Goal: Information Seeking & Learning: Find specific fact

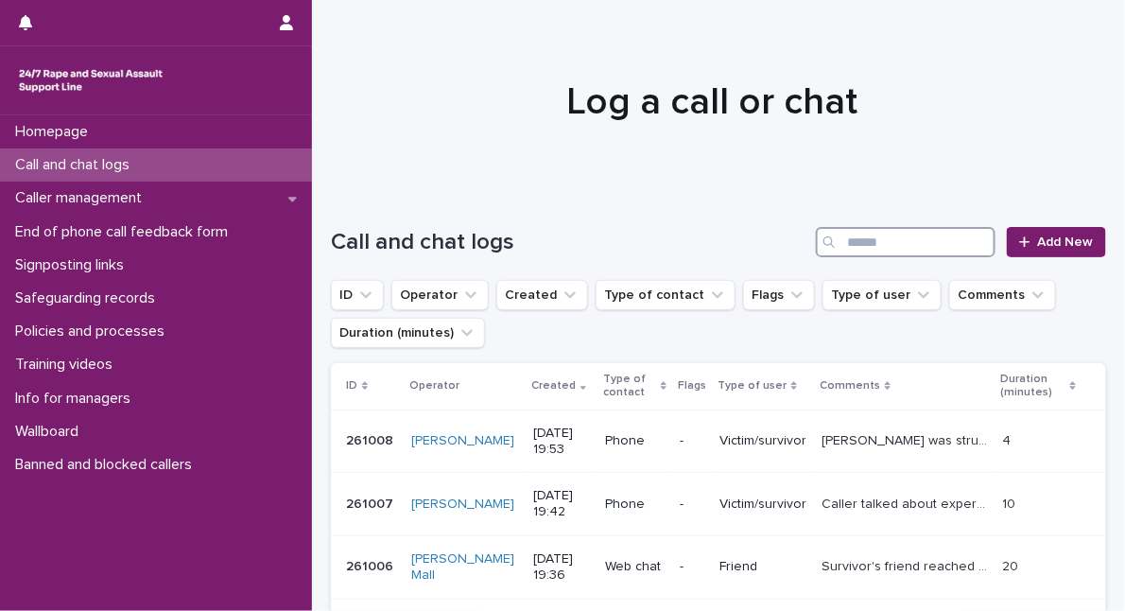
click at [885, 242] on input "Search" at bounding box center [906, 242] width 180 height 30
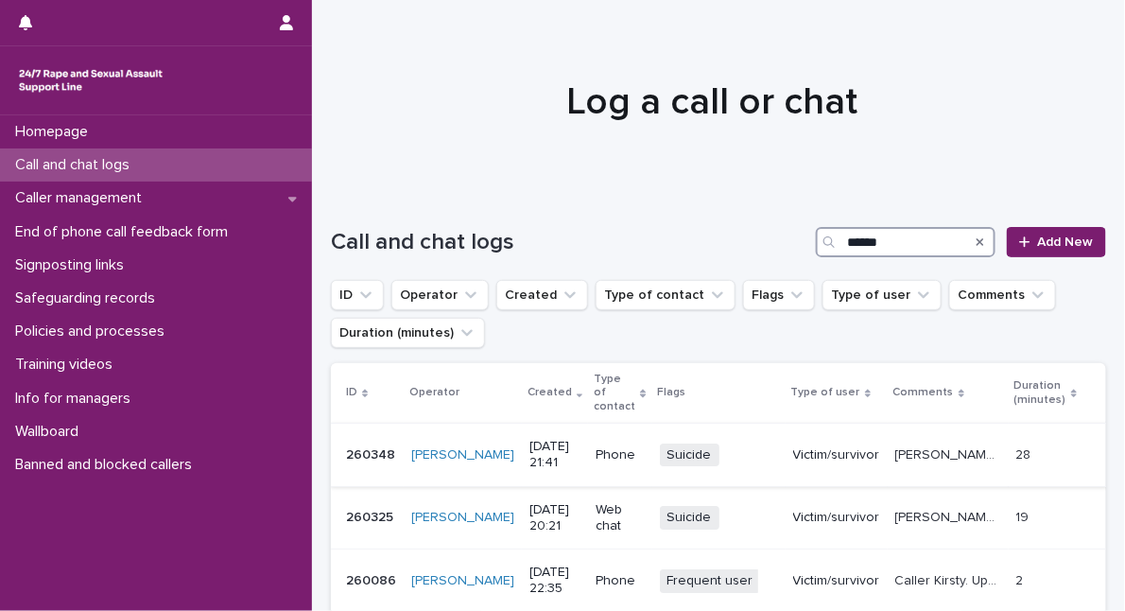
type input "******"
click at [920, 444] on p "[PERSON_NAME] shared [DATE] is the 6 year anniversary of her friends death to s…" at bounding box center [951, 454] width 110 height 20
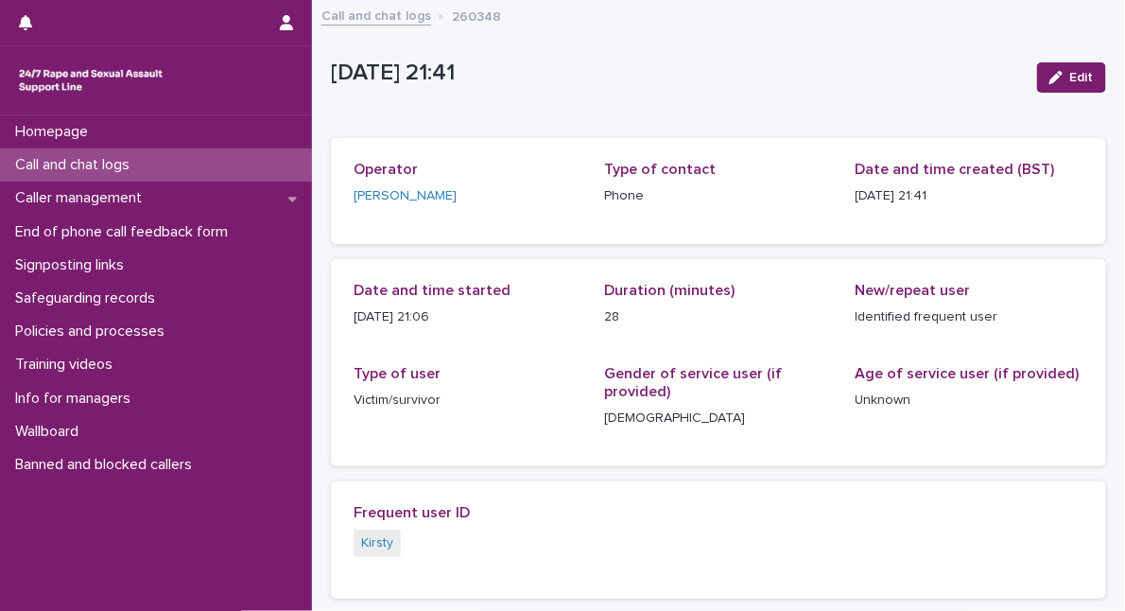
click at [409, 18] on link "Call and chat logs" at bounding box center [377, 15] width 110 height 22
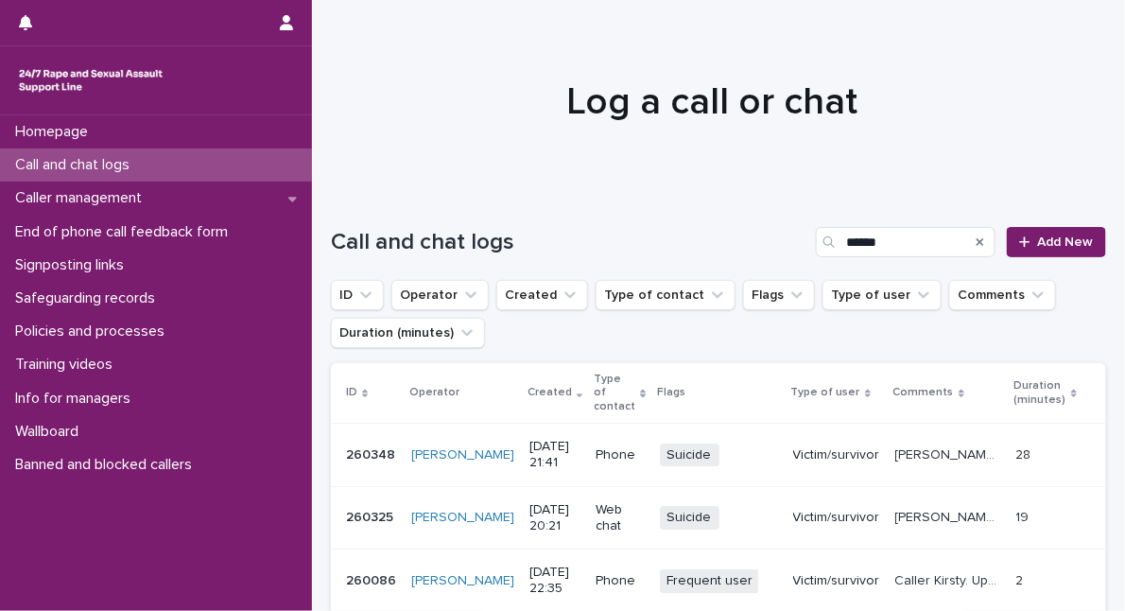
click at [917, 506] on p "[PERSON_NAME], feels suicidal (will jump from train bridge) but did not say thi…" at bounding box center [951, 516] width 110 height 20
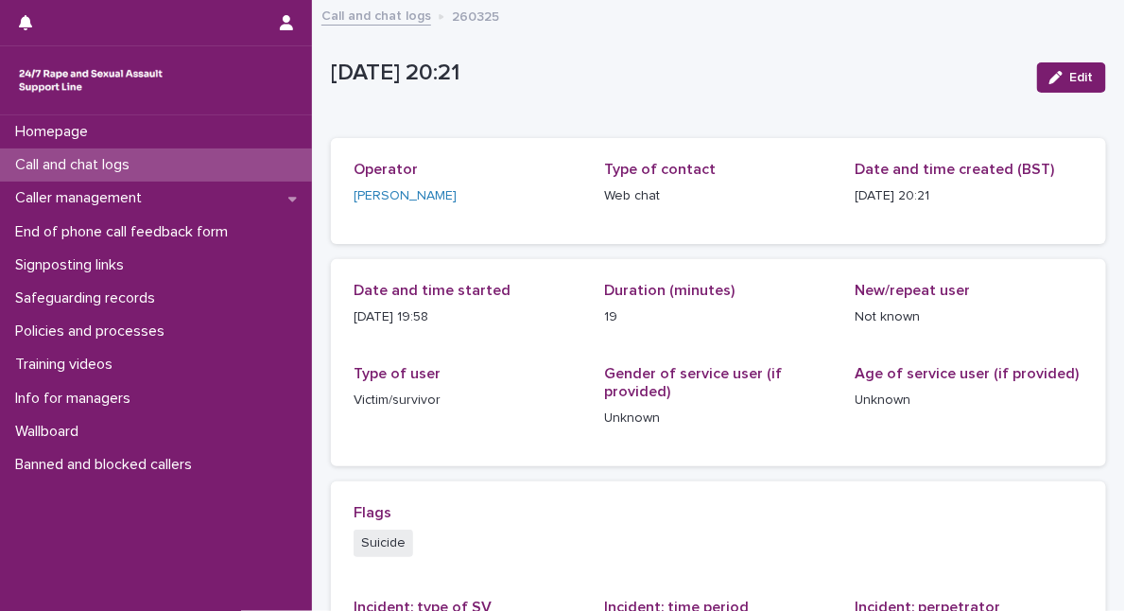
click at [386, 20] on link "Call and chat logs" at bounding box center [377, 15] width 110 height 22
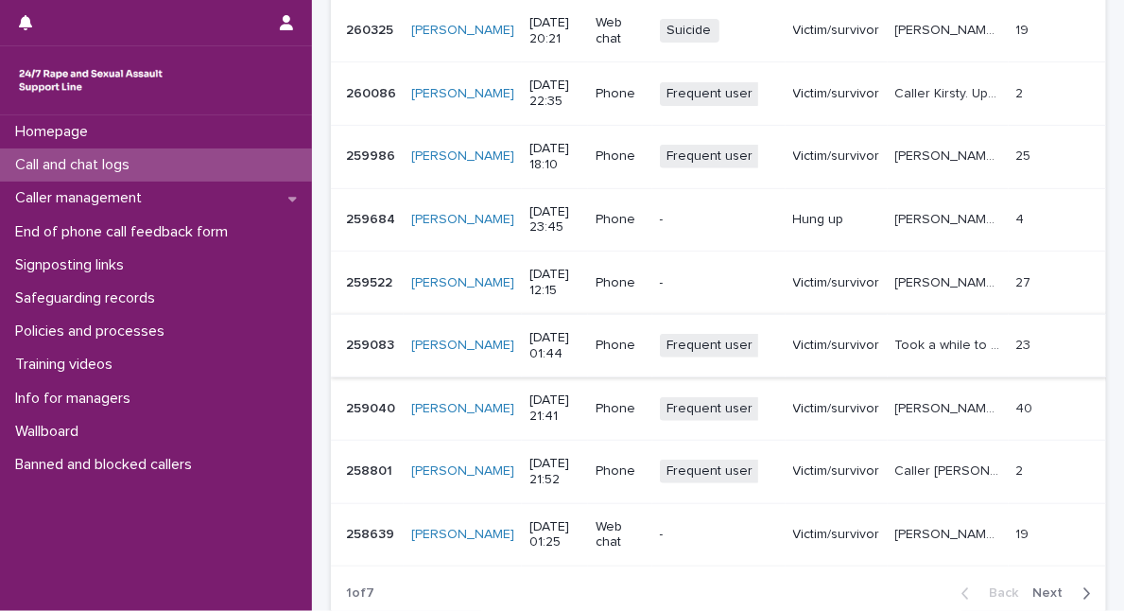
scroll to position [602, 0]
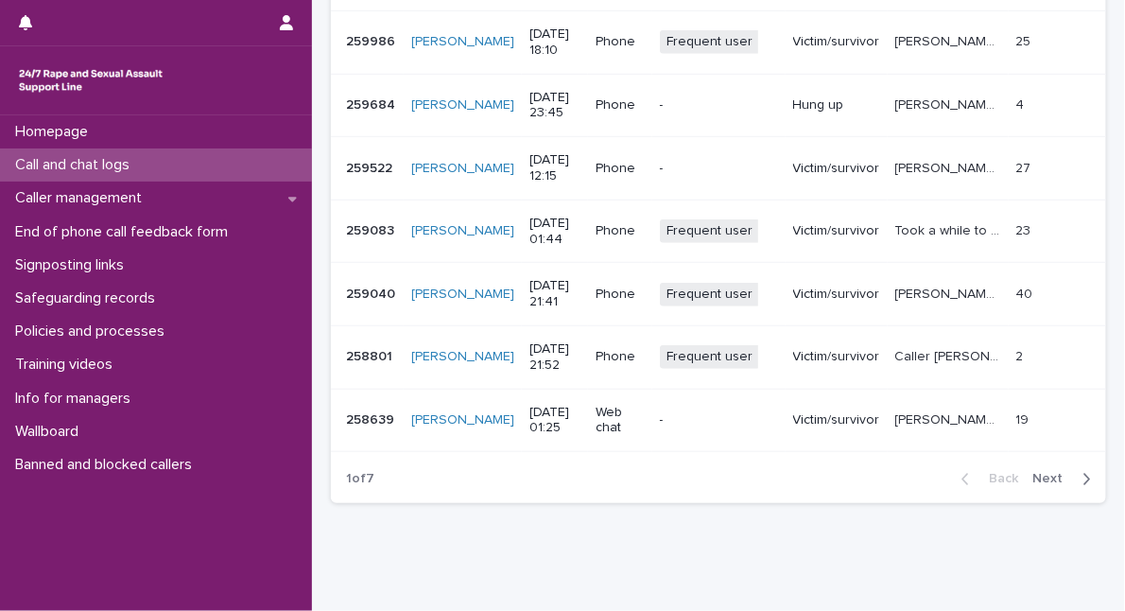
click at [1035, 473] on span "Next" at bounding box center [1055, 479] width 42 height 13
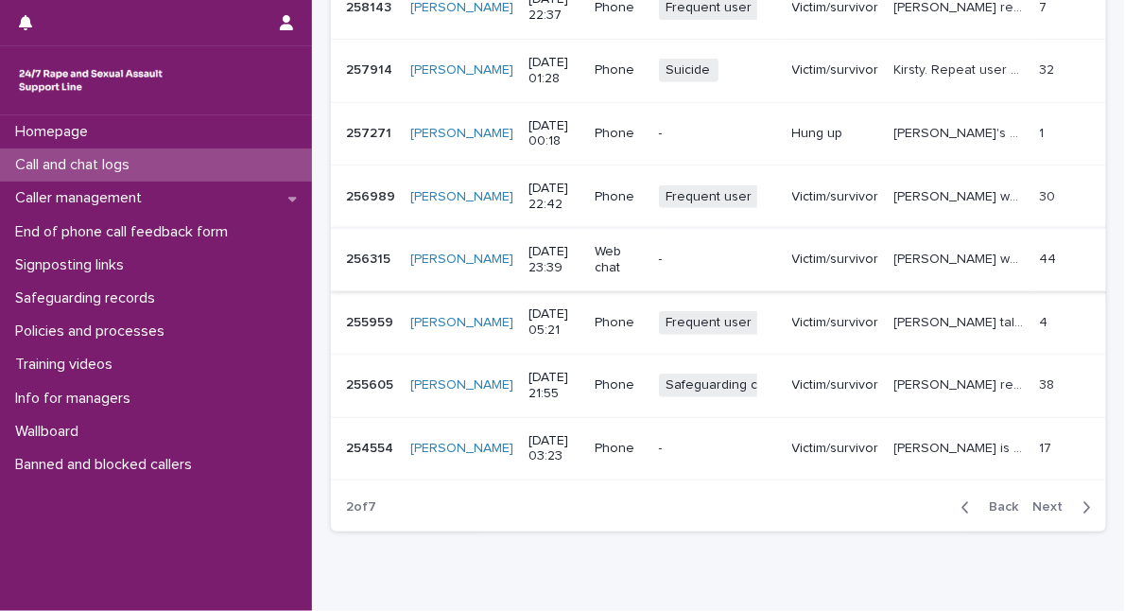
scroll to position [602, 0]
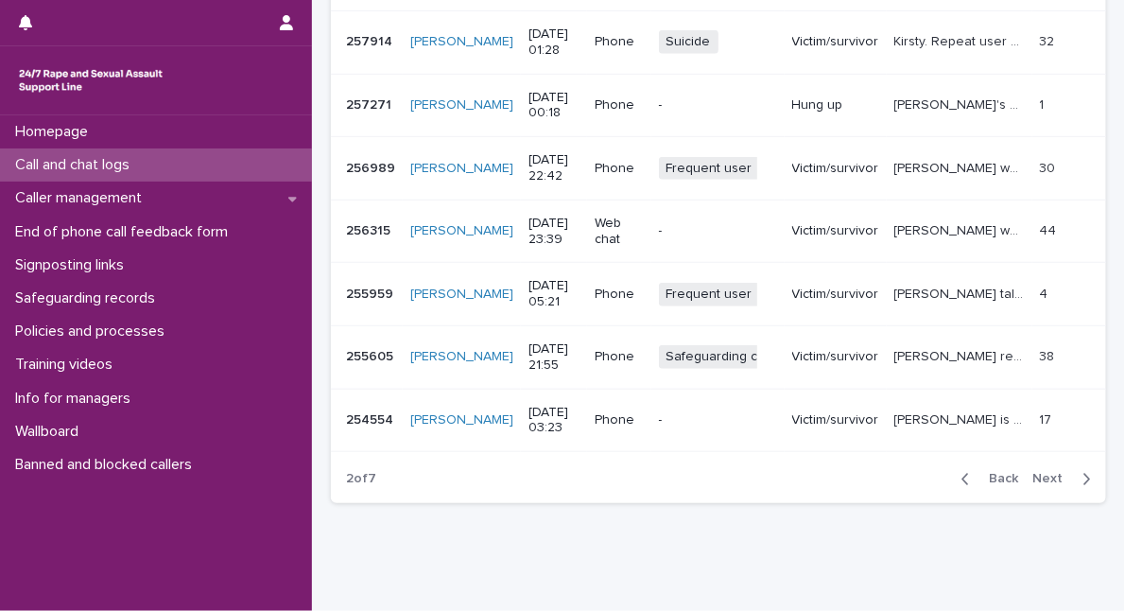
click at [1040, 473] on span "Next" at bounding box center [1055, 479] width 42 height 13
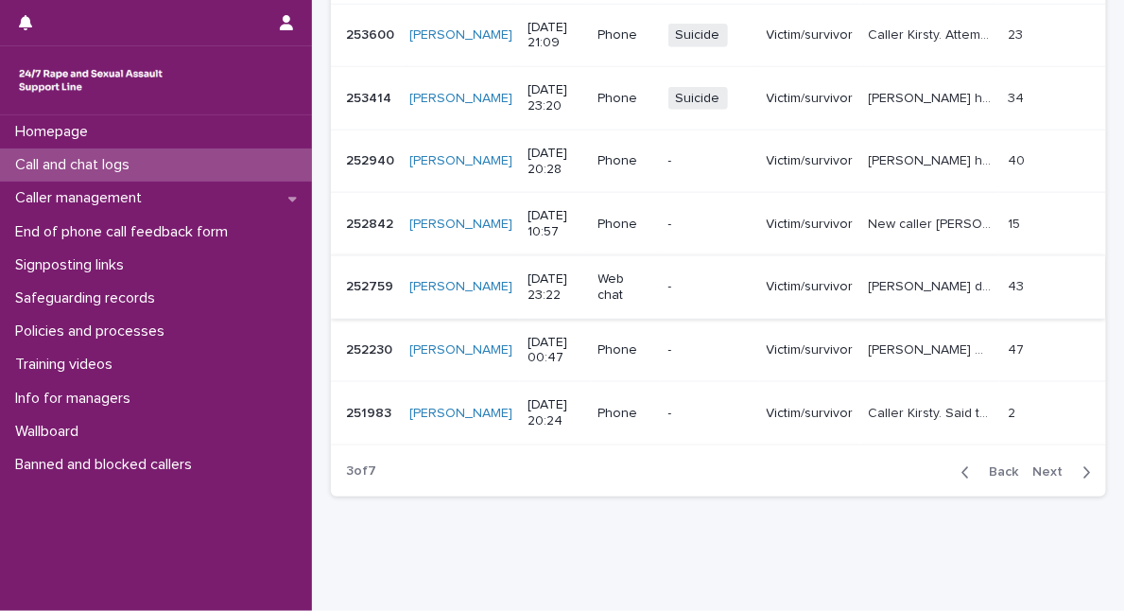
scroll to position [602, 0]
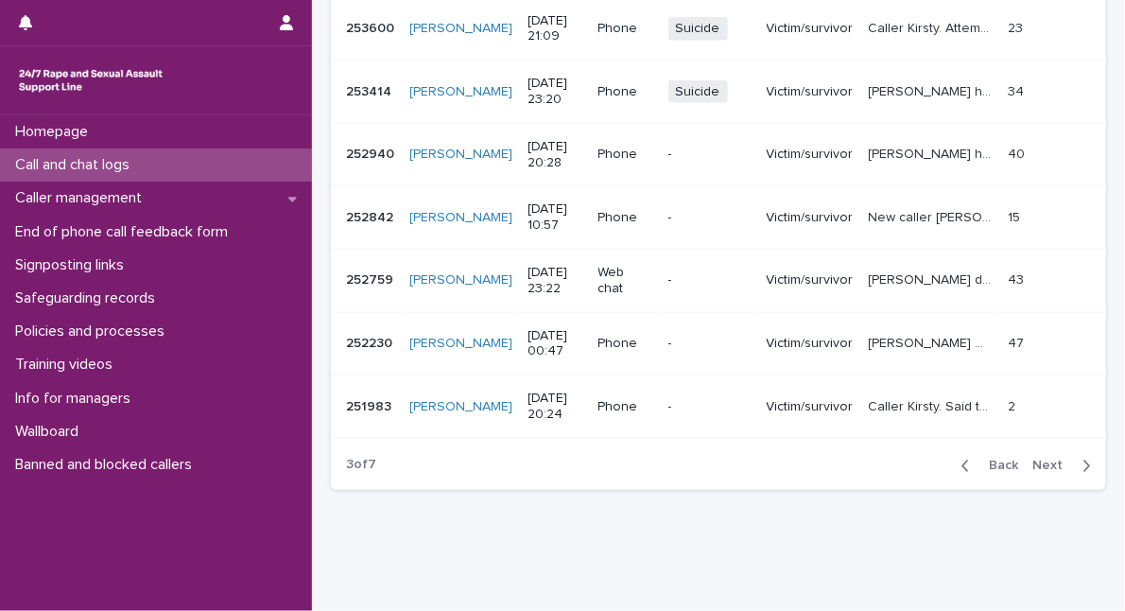
click at [999, 461] on span "Back" at bounding box center [998, 466] width 41 height 13
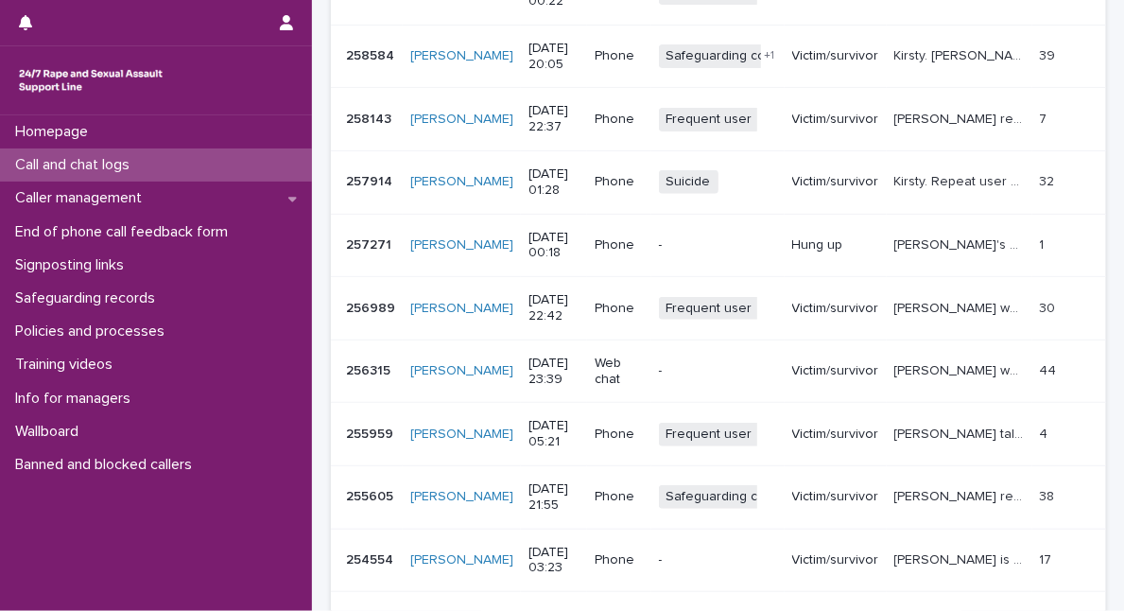
scroll to position [515, 0]
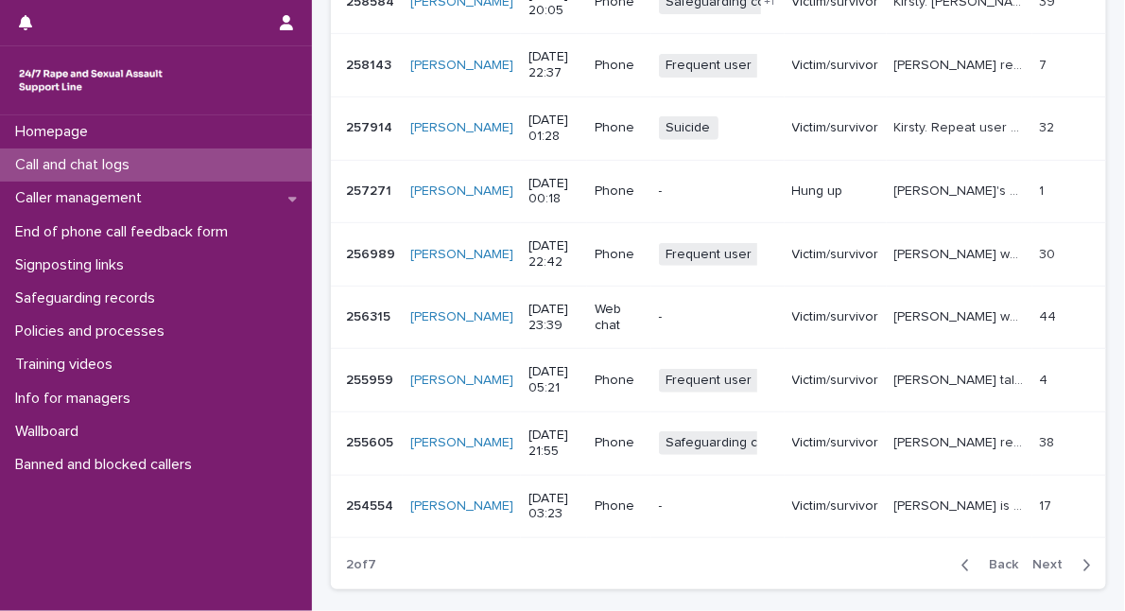
click at [1038, 559] on span "Next" at bounding box center [1055, 565] width 42 height 13
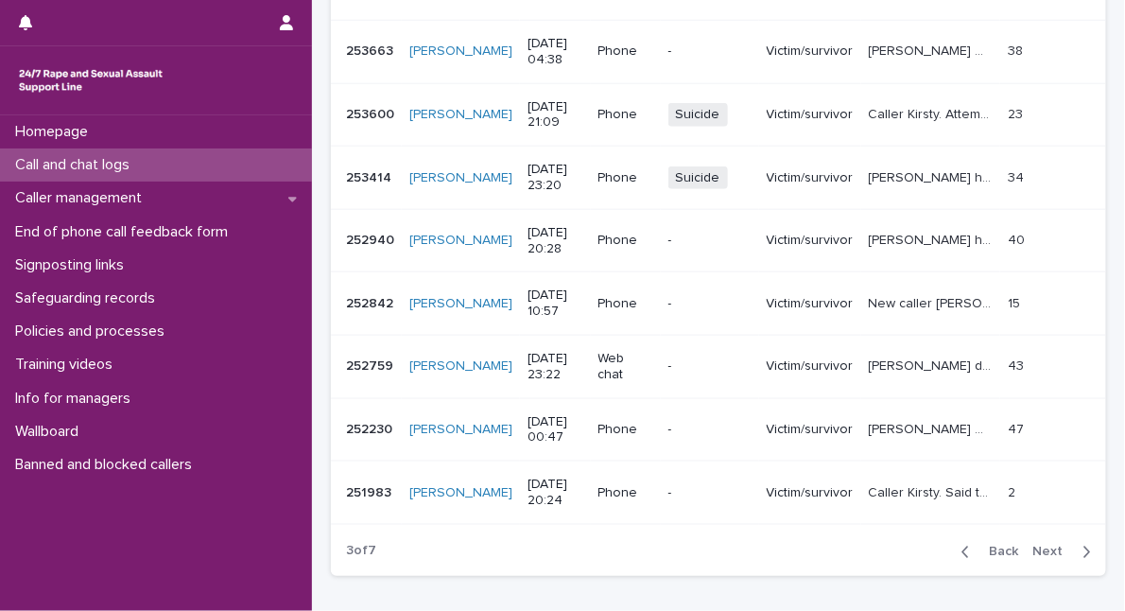
click at [1038, 552] on span "Next" at bounding box center [1055, 552] width 42 height 13
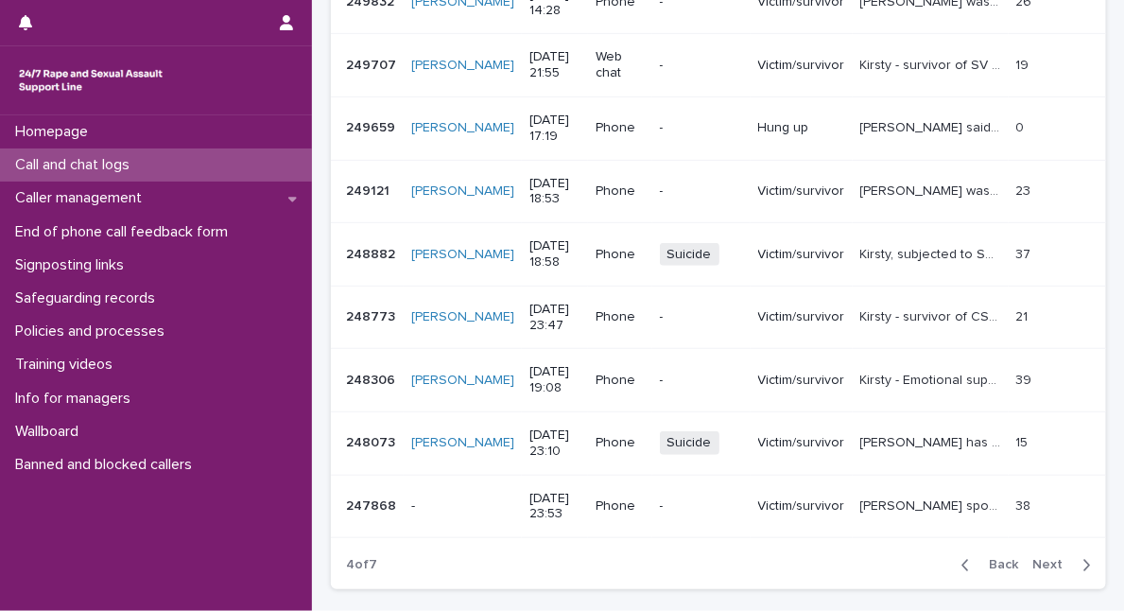
scroll to position [523, 0]
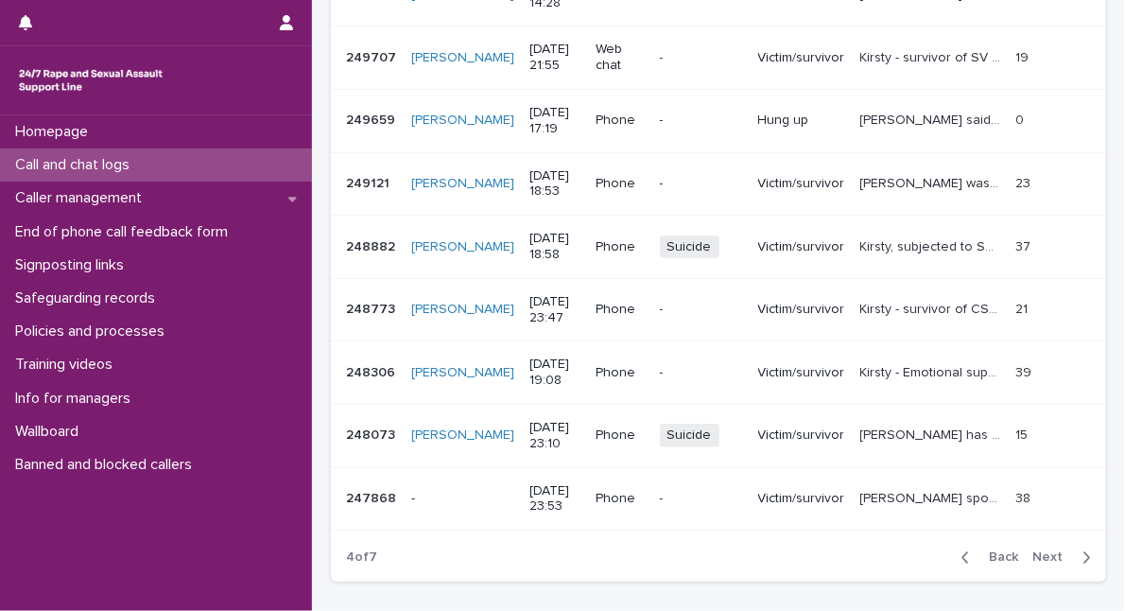
click at [1038, 552] on span "Next" at bounding box center [1055, 557] width 42 height 13
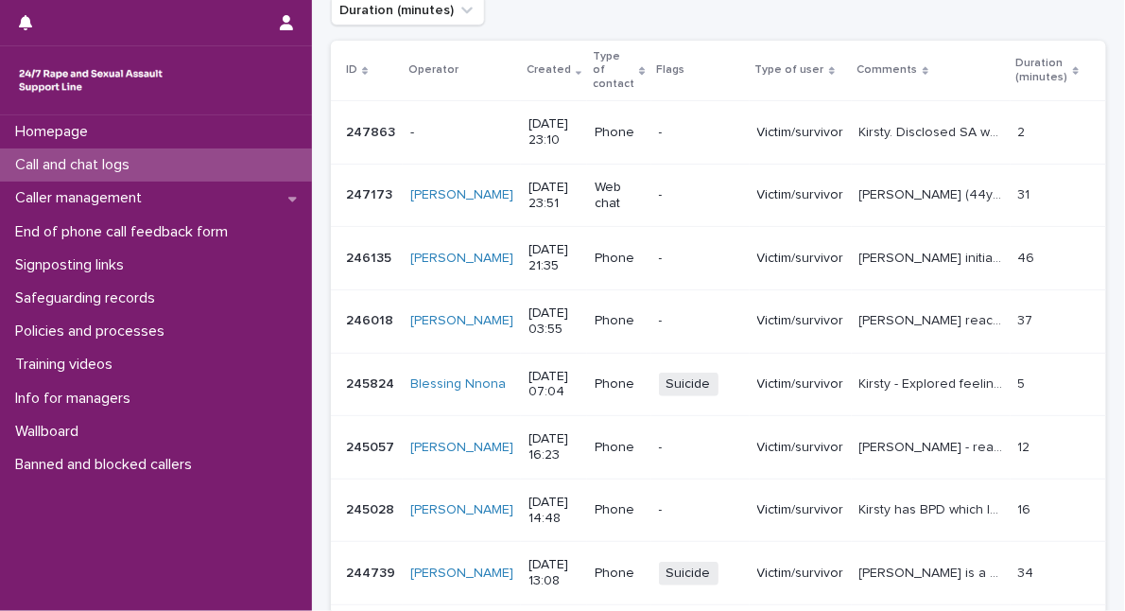
scroll to position [515, 0]
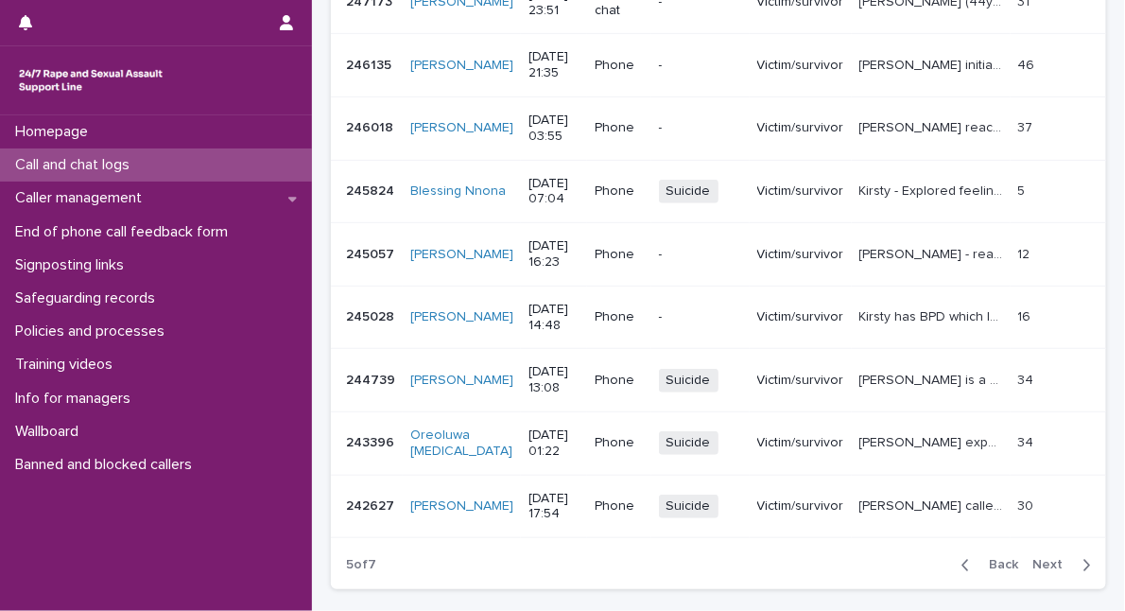
click at [1034, 559] on span "Next" at bounding box center [1055, 565] width 42 height 13
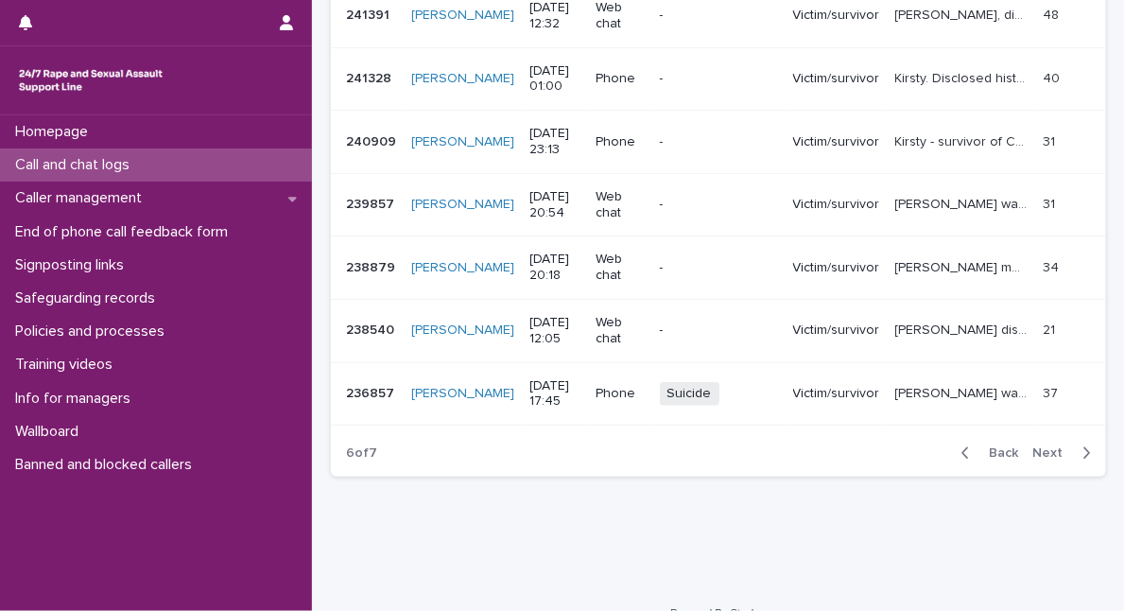
scroll to position [642, 0]
